Goal: Task Accomplishment & Management: Complete application form

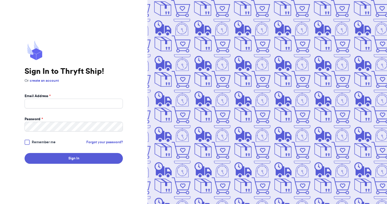
click at [90, 100] on input "Email Address *" at bounding box center [74, 104] width 98 height 10
type input "[EMAIL_ADDRESS][DOMAIN_NAME]"
click at [25, 153] on button "Sign In" at bounding box center [74, 158] width 98 height 11
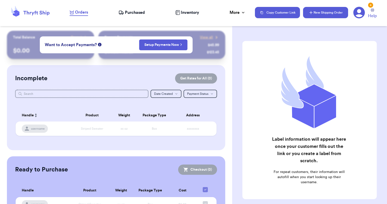
click at [341, 12] on button "New Shipping Order" at bounding box center [325, 12] width 45 height 11
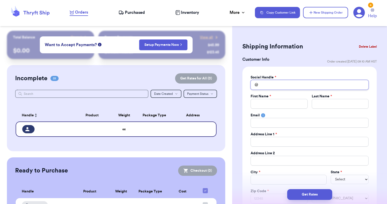
click at [313, 87] on input "Total Amount Paid" at bounding box center [310, 85] width 118 height 10
type input "s"
type input "si"
type input "siu"
type input "siul"
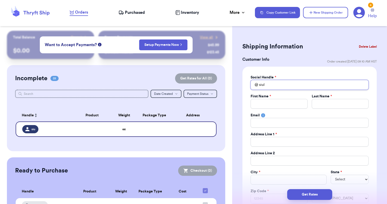
type input "[PERSON_NAME]"
type input "siulin"
click at [293, 104] on input "Total Amount Paid" at bounding box center [279, 104] width 57 height 10
type input "S"
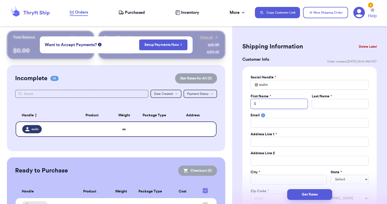
type input "Si"
type input "Siu"
type input "Siu K"
type input "Siu"
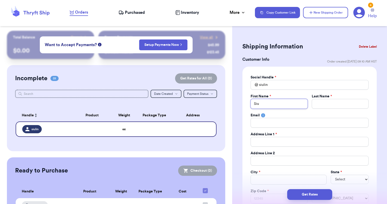
type input "Siu"
type input "Si"
type input "Siu"
type input "Siu L"
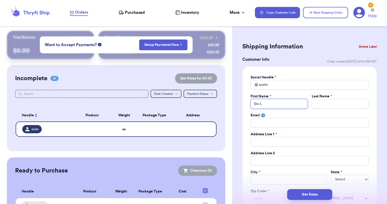
type input "[PERSON_NAME]"
type input "P"
type input "Pu"
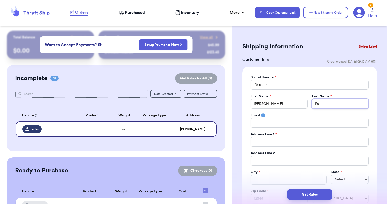
type input "Pul"
type input "Pulu"
type input "Puluo"
type input "Puluol"
type input "Puluole"
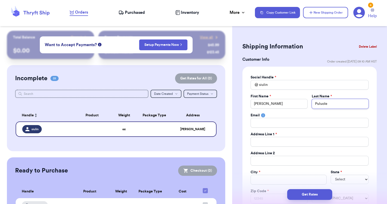
type input "Puluole"
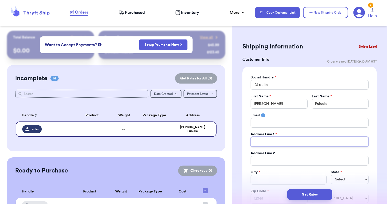
type input "7"
type input "74"
type input "74-"
type input "74-5"
type input "74-55"
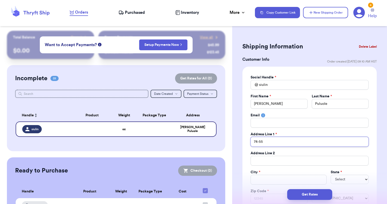
type input "74-550"
type input "74-55"
type input "74-5"
type input "74-50"
type input "74-505"
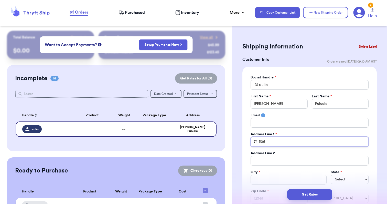
type input "74-5056"
type input "74-5056 P"
type input "74-5056 Pa"
type input "74-5056 Pal"
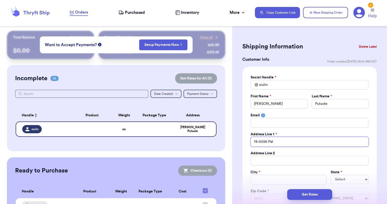
type input "74-5056 Pala"
type input "74-5056 [PERSON_NAME]"
type input "74-5056 Palani"
type input "74-5056 Palani R"
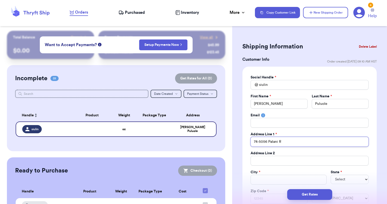
type input "[STREET_ADDRESS]"
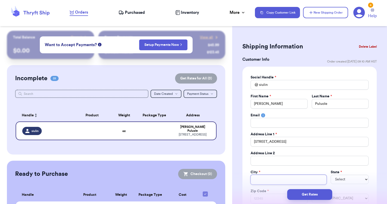
type input "K"
type input "Ka"
type input "[PERSON_NAME]"
type input "Kailu"
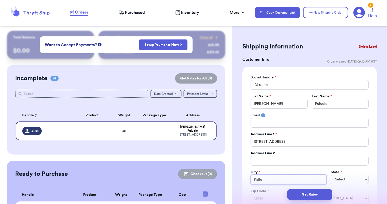
type input "Kailua"
type input "Kailua K"
type input "Kailua Ko"
type input "Kailua Kon"
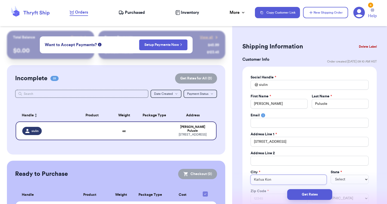
type input "Kailua Kona"
select select "HI"
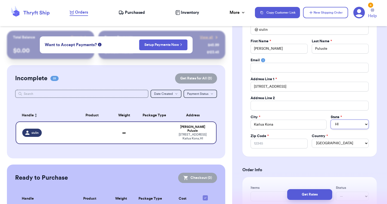
scroll to position [57, 0]
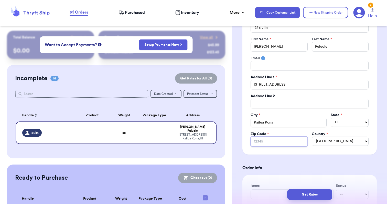
click at [270, 140] on input "Zip Code *" at bounding box center [279, 141] width 57 height 10
type input "9"
type input "96"
type input "967"
type input "9674"
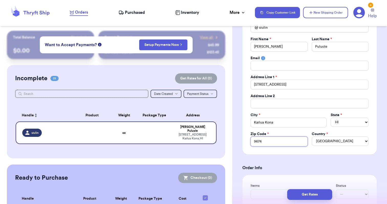
type input "96740"
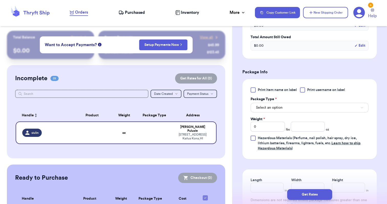
scroll to position [266, 0]
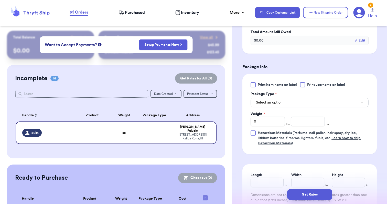
type input "96740"
click at [328, 106] on button "Select an option" at bounding box center [310, 103] width 118 height 10
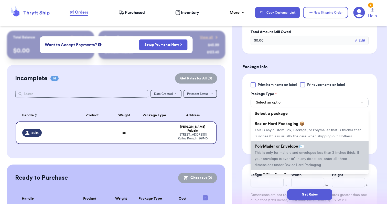
click at [298, 153] on span "This is only for mailers and envelopes less than 3 inches thick. If your envelo…" at bounding box center [307, 159] width 104 height 16
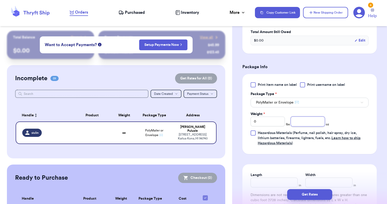
click at [300, 124] on input "number" at bounding box center [308, 122] width 34 height 10
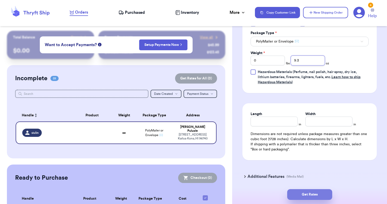
type input "9.3"
click at [304, 191] on button "Get Rates" at bounding box center [309, 194] width 45 height 11
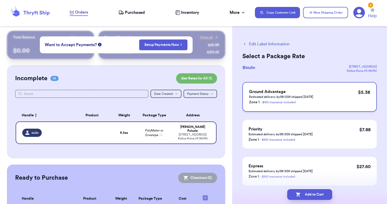
click at [340, 99] on div "Ground Advantage Estimated delivery by 09/20 if shipped [DATE] Zone 1 - $100 in…" at bounding box center [310, 97] width 134 height 30
click at [321, 194] on button "Add to Cart" at bounding box center [309, 194] width 45 height 11
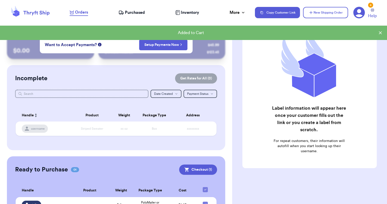
scroll to position [28, 0]
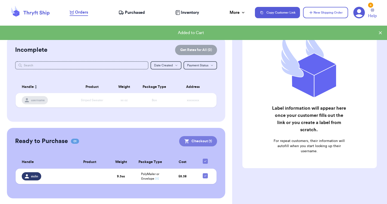
click at [206, 142] on button "Checkout ( 1 )" at bounding box center [198, 141] width 38 height 10
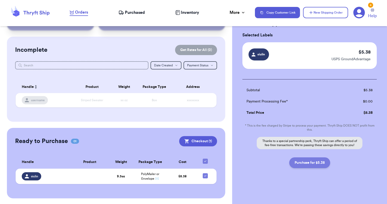
click at [314, 162] on button "Purchase for $5.38" at bounding box center [309, 162] width 41 height 11
checkbox input "false"
checkbox input "true"
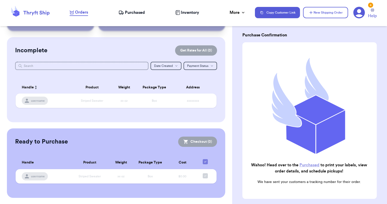
scroll to position [27, 0]
click at [134, 9] on span "Purchased" at bounding box center [135, 12] width 20 height 6
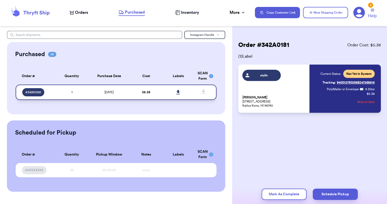
click at [178, 90] on icon at bounding box center [178, 92] width 4 height 5
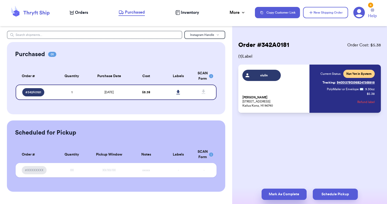
click at [279, 196] on button "Mark As Complete" at bounding box center [284, 193] width 45 height 11
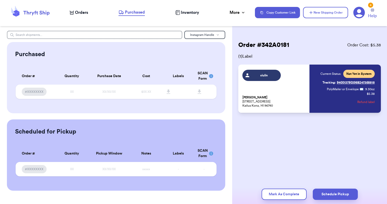
click at [361, 14] on icon at bounding box center [359, 13] width 12 height 12
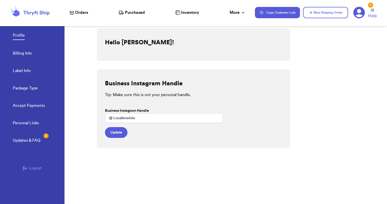
click at [31, 168] on button "Logout" at bounding box center [32, 168] width 19 height 6
